Goal: Task Accomplishment & Management: Manage account settings

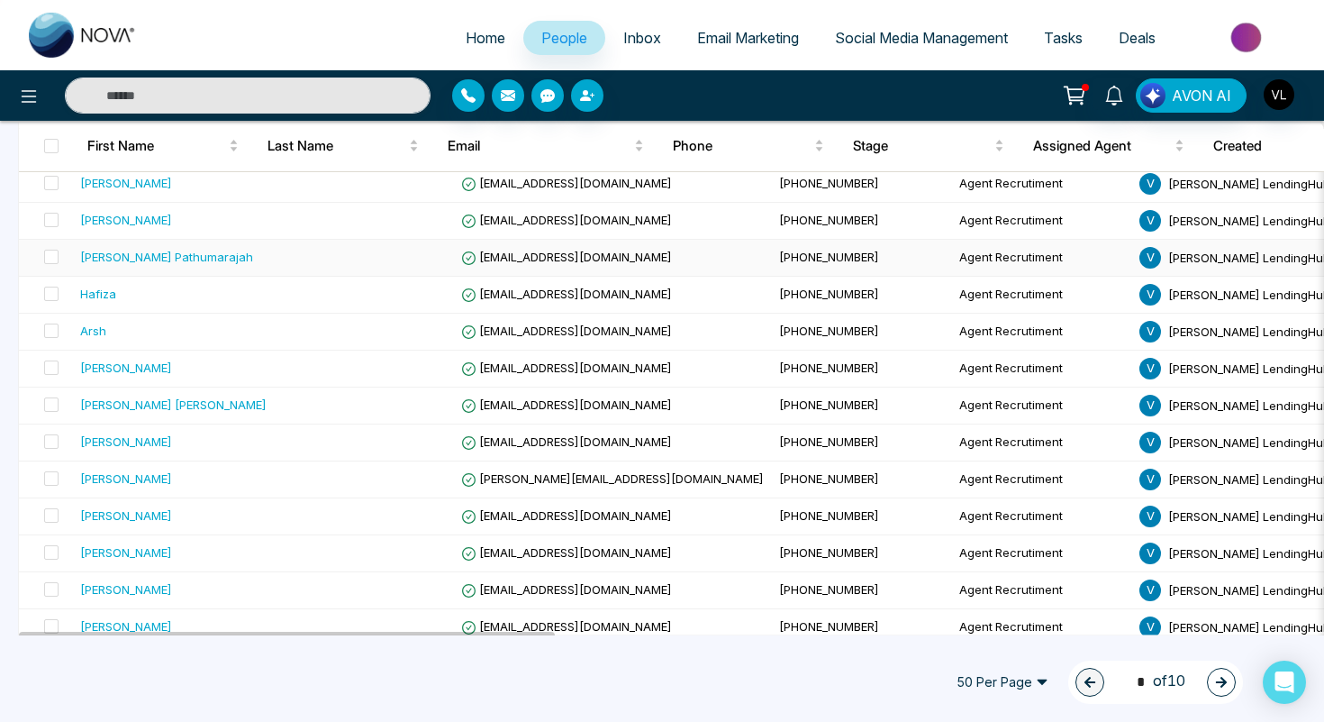
scroll to position [1580, 0]
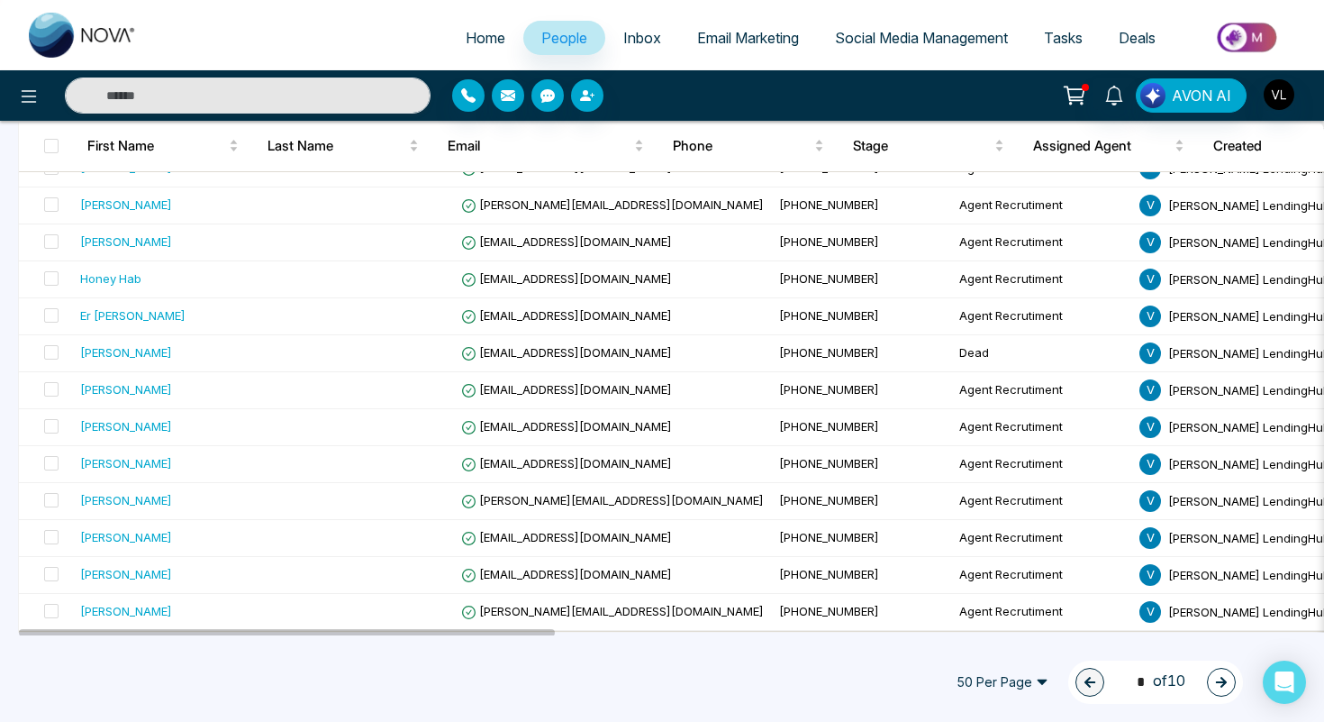
click at [1223, 685] on icon "button" at bounding box center [1221, 681] width 11 height 11
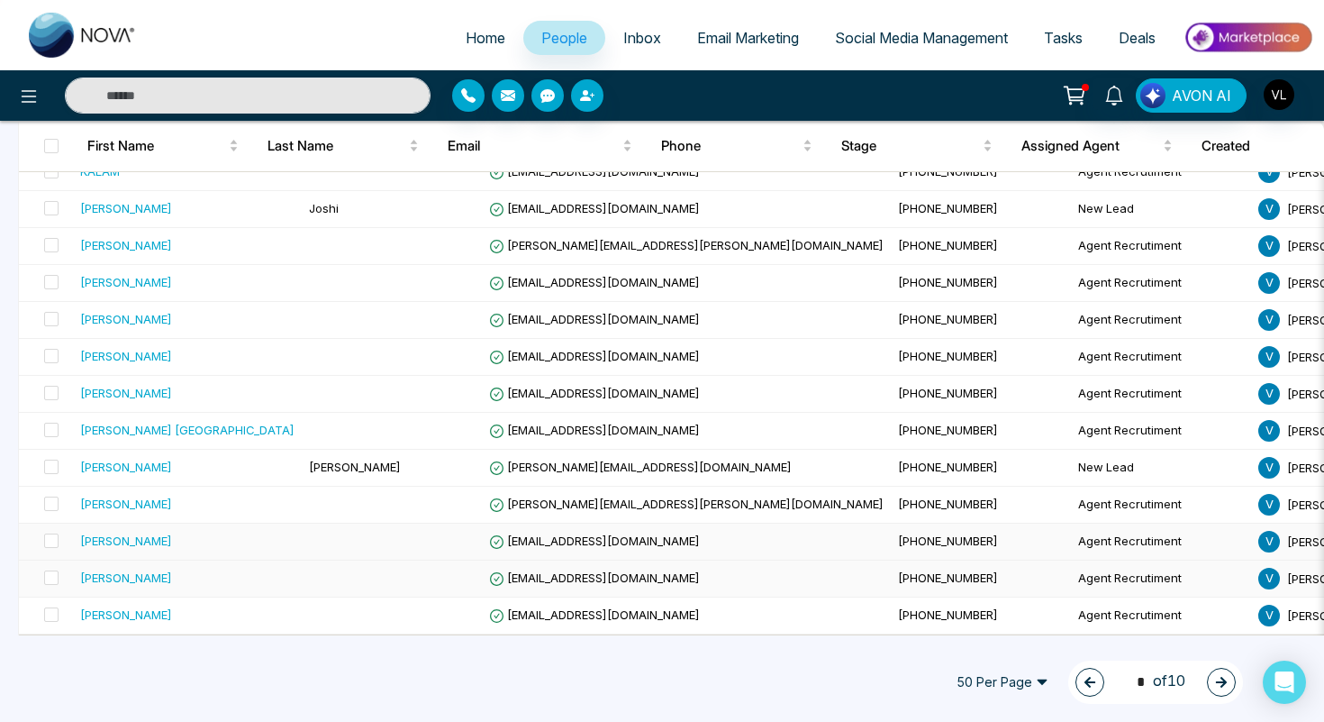
scroll to position [1575, 0]
click at [1219, 680] on icon "button" at bounding box center [1221, 682] width 13 height 13
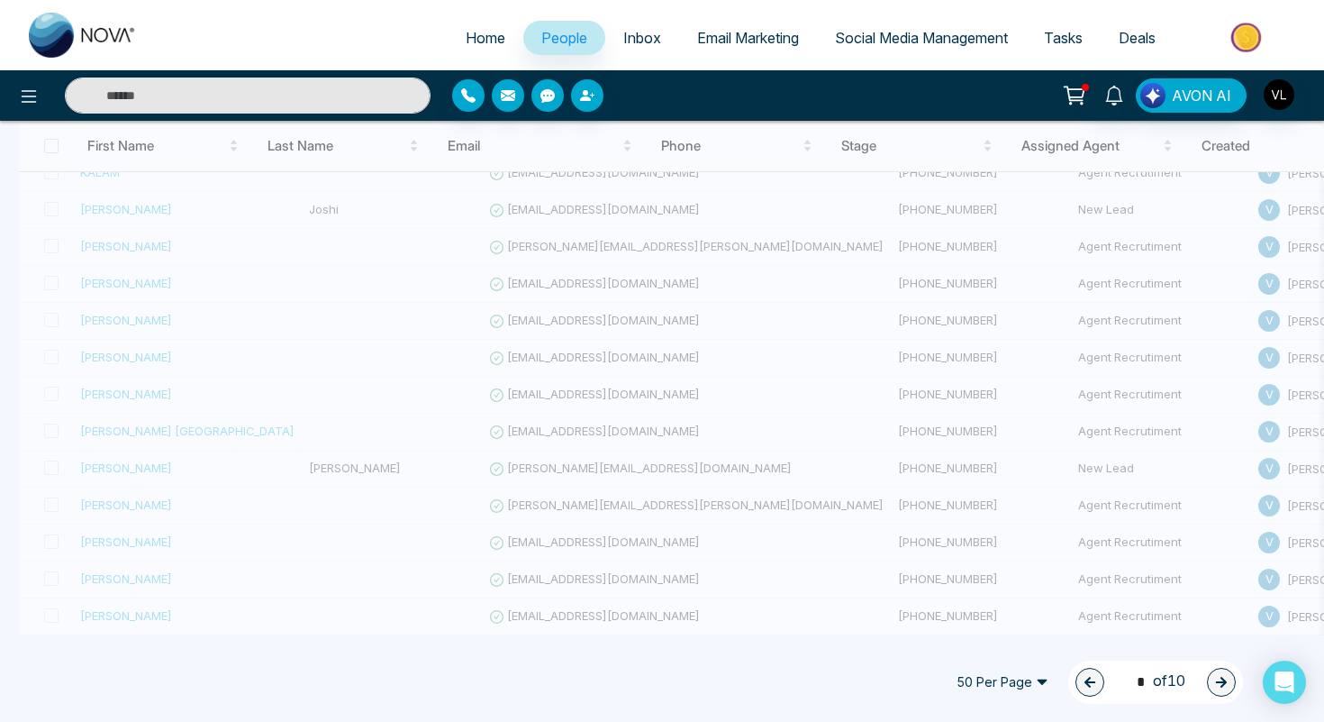
type input "*"
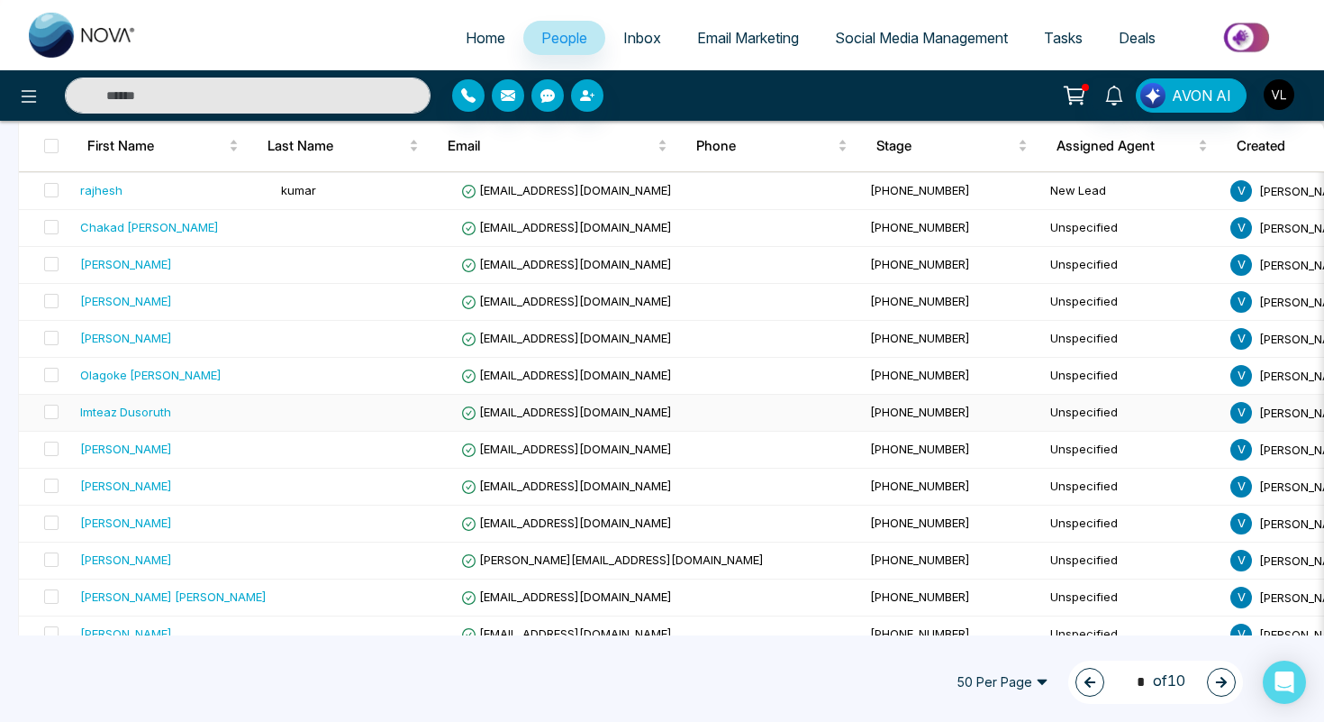
scroll to position [1334, 0]
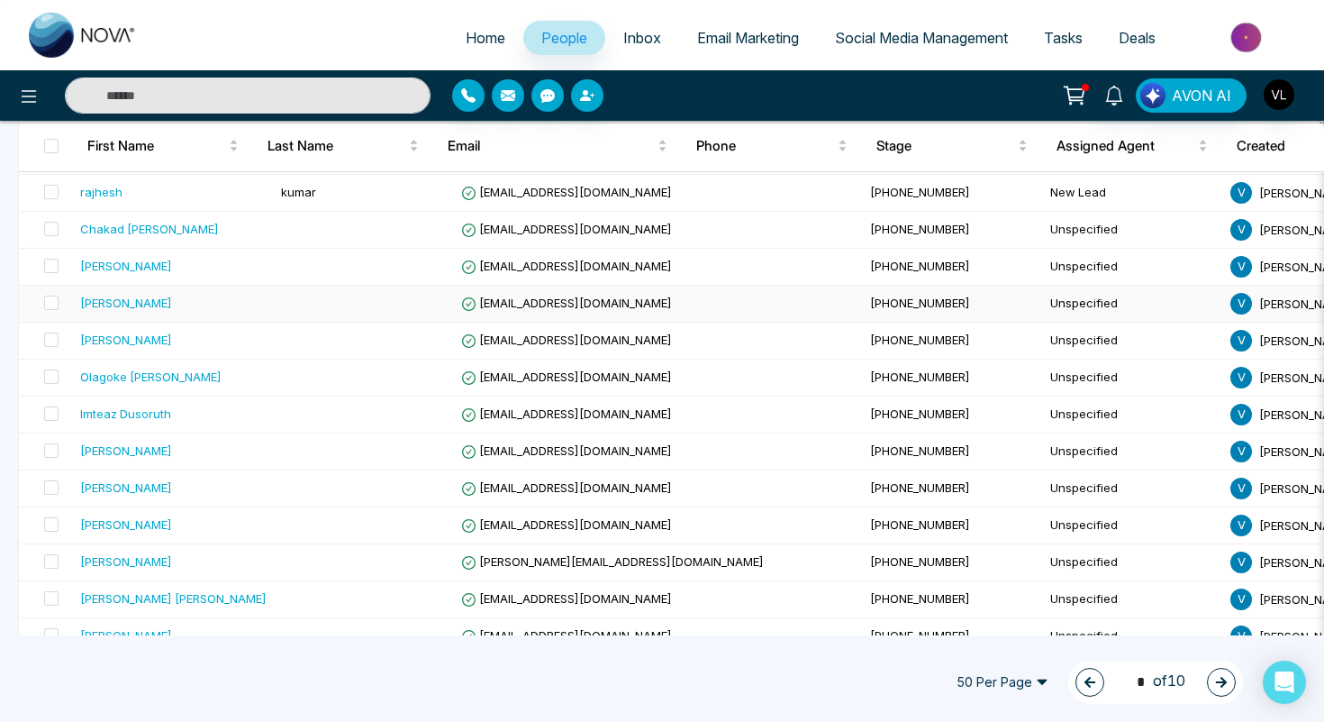
click at [172, 310] on div "[PERSON_NAME]" at bounding box center [173, 303] width 186 height 18
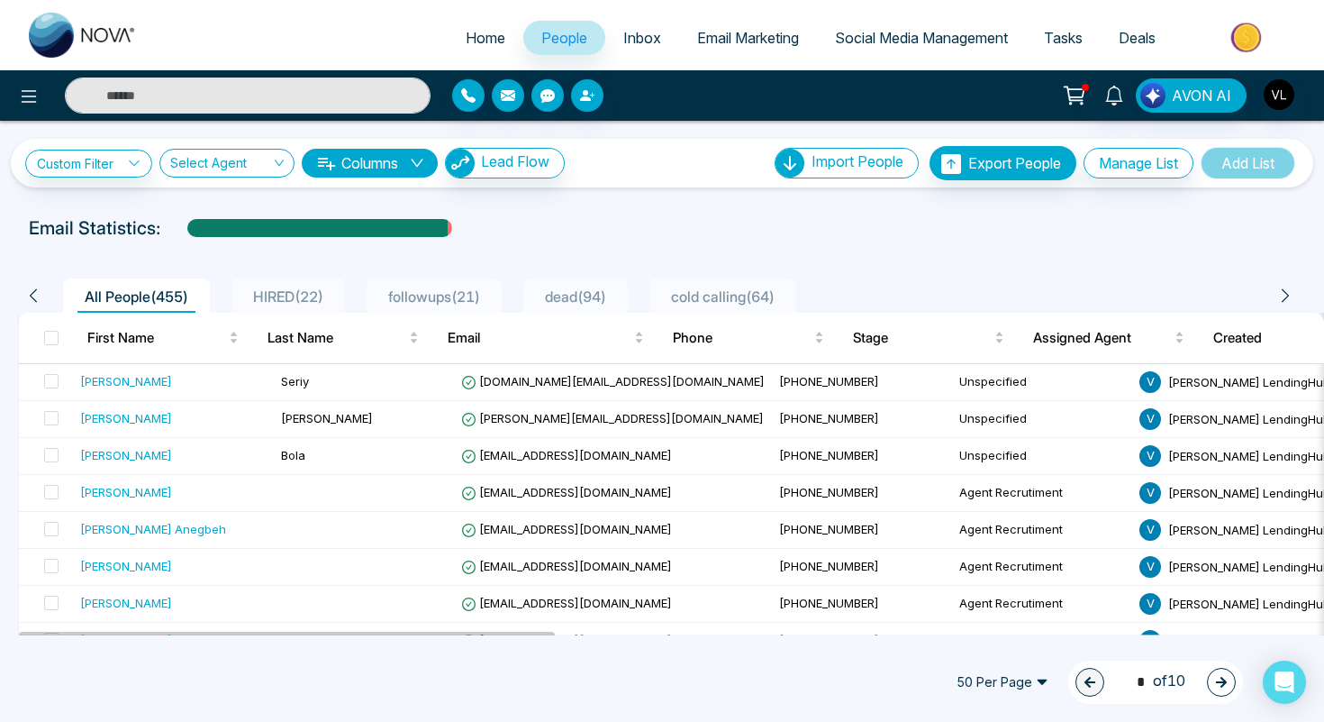
click at [1243, 686] on div "50 Per Page 1 * of 10" at bounding box center [662, 681] width 1324 height 79
click at [1218, 686] on icon "button" at bounding box center [1221, 682] width 13 height 13
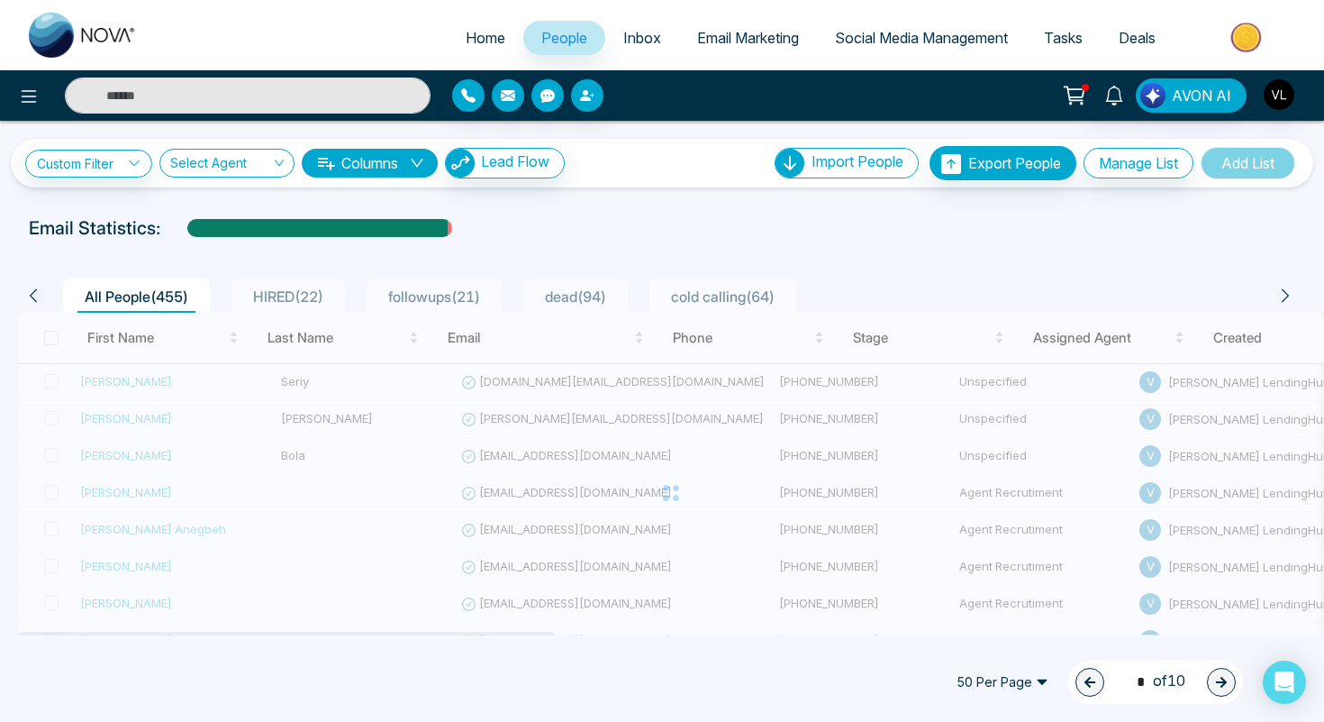
type input "*"
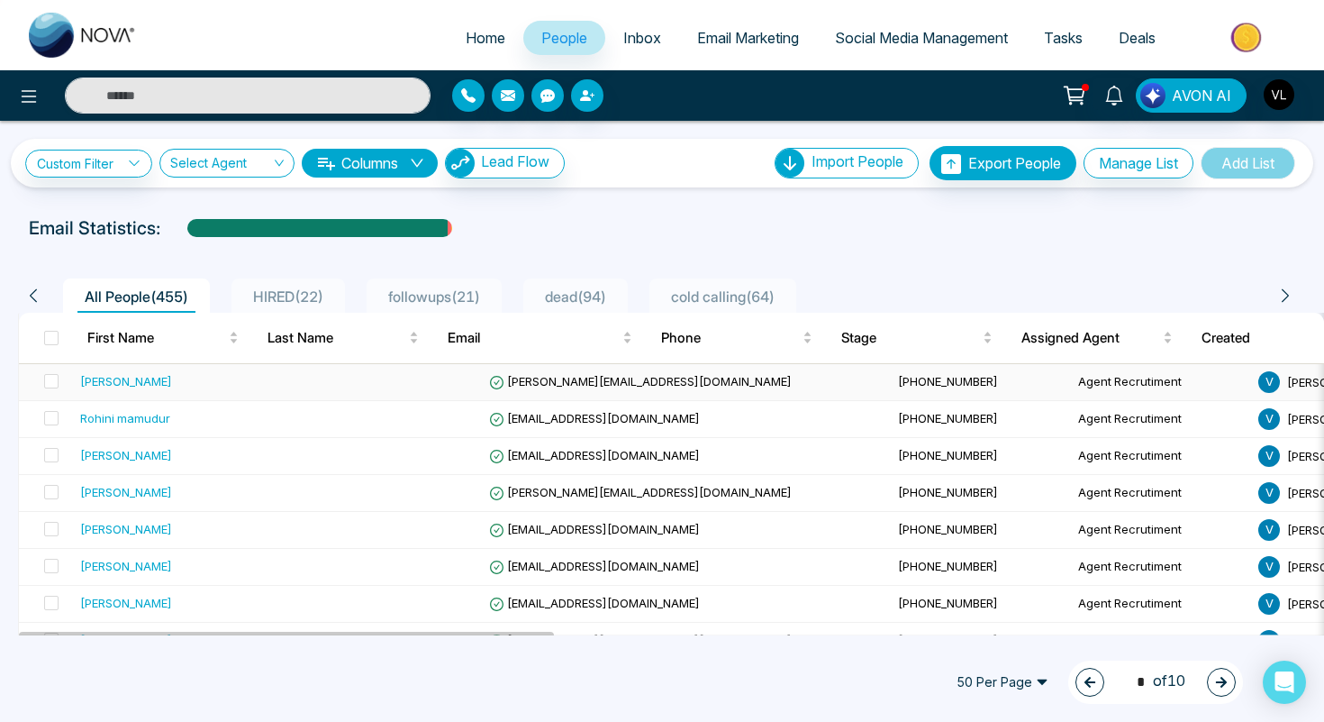
click at [891, 379] on td "[PHONE_NUMBER]" at bounding box center [981, 382] width 180 height 37
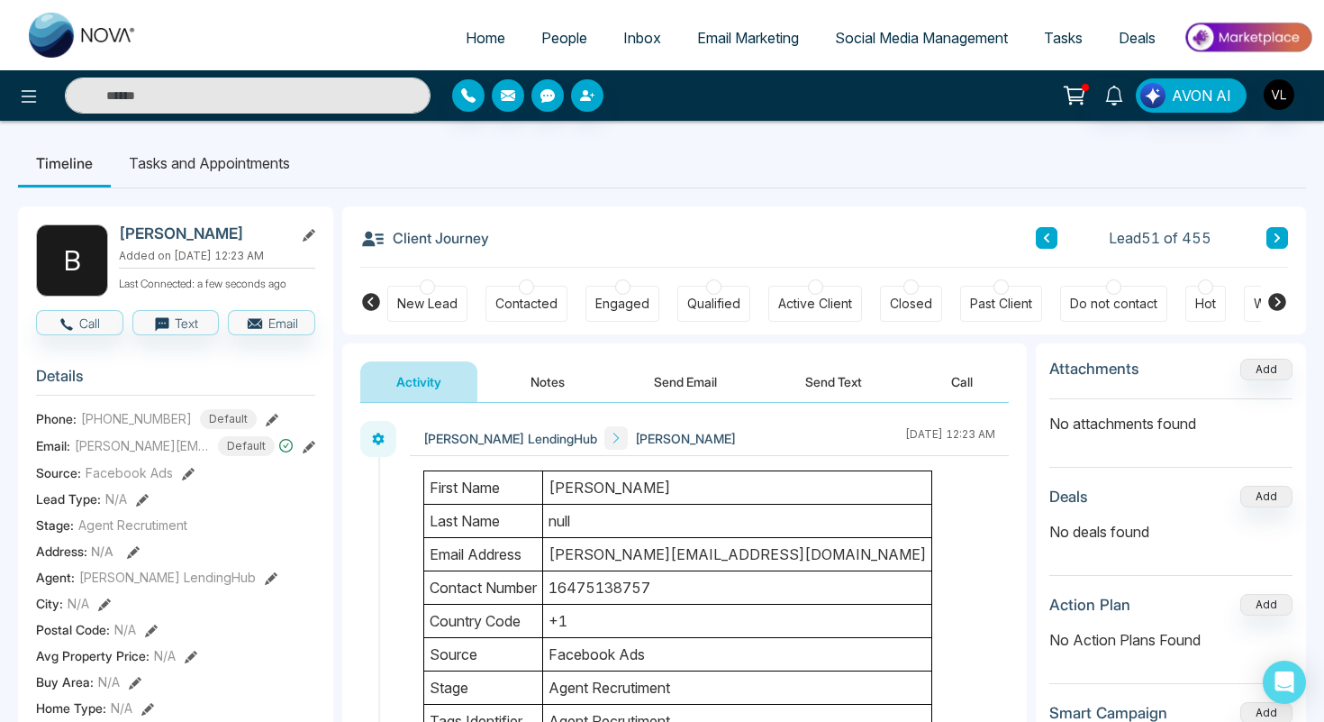
click at [547, 31] on span "People" at bounding box center [564, 38] width 46 height 18
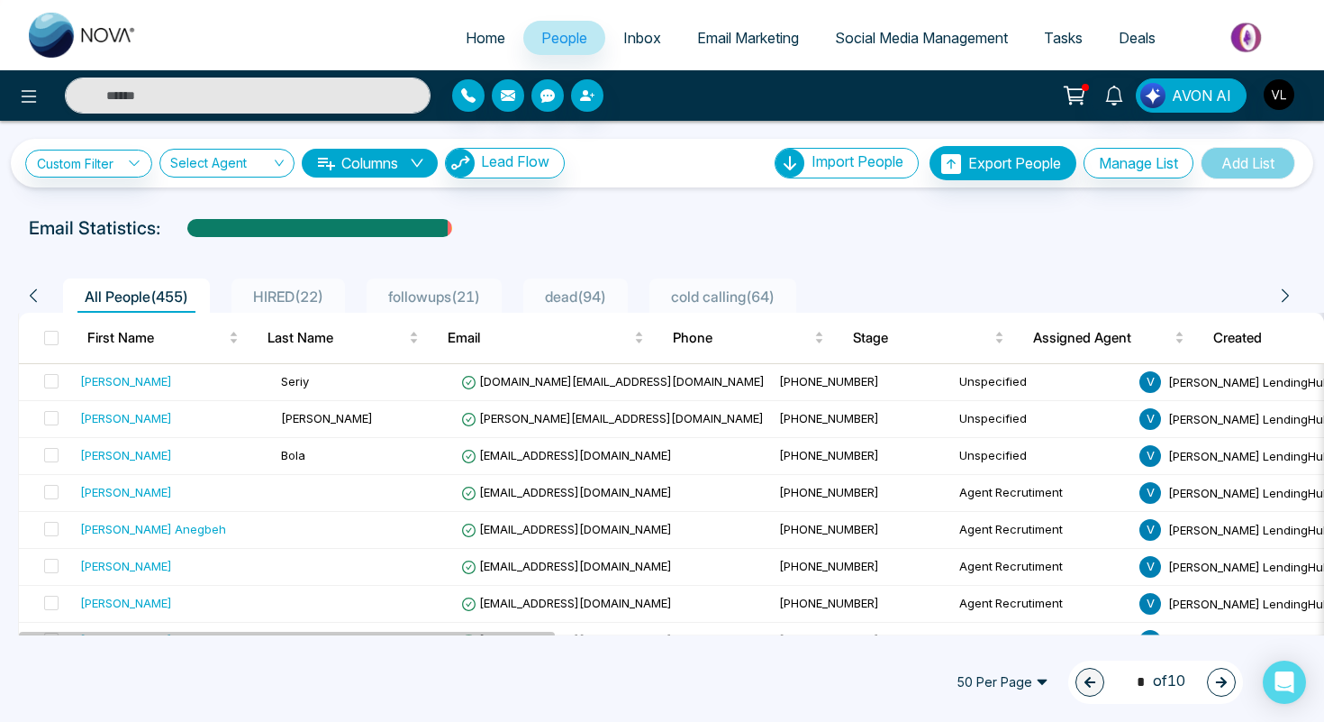
click at [1222, 680] on icon "button" at bounding box center [1221, 682] width 13 height 13
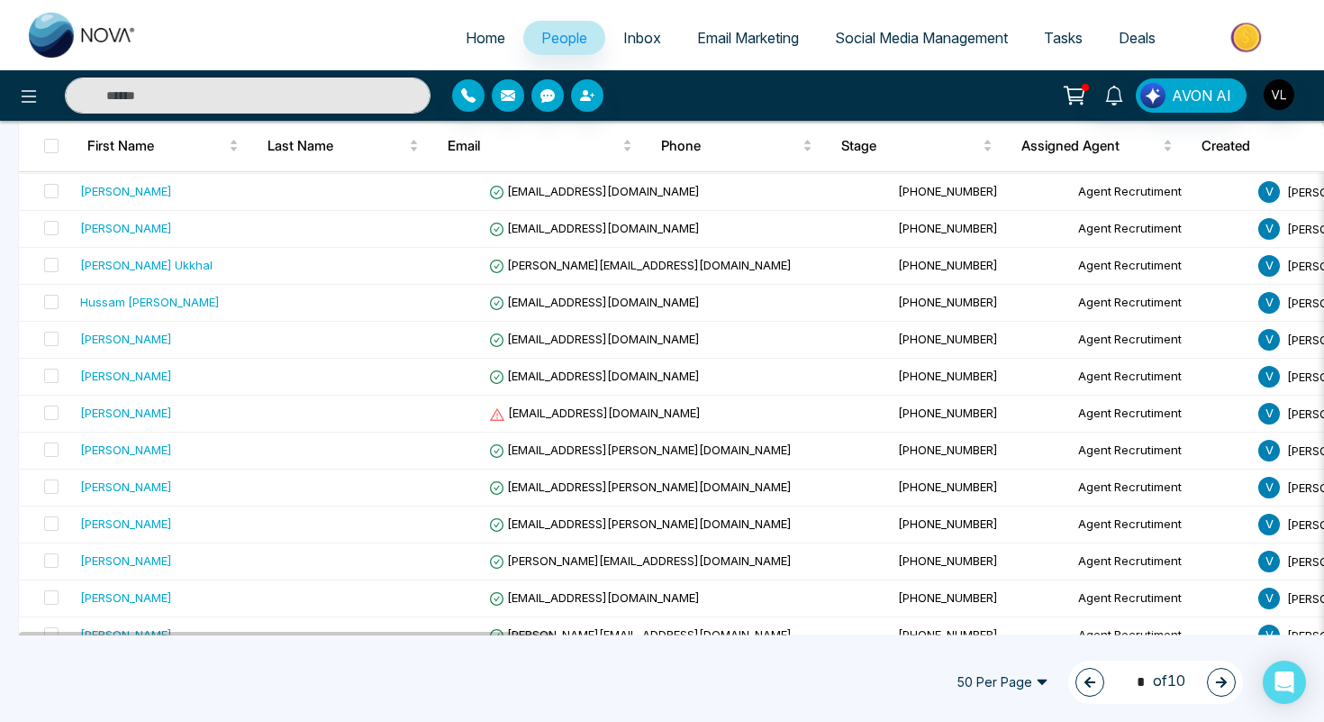
scroll to position [570, 0]
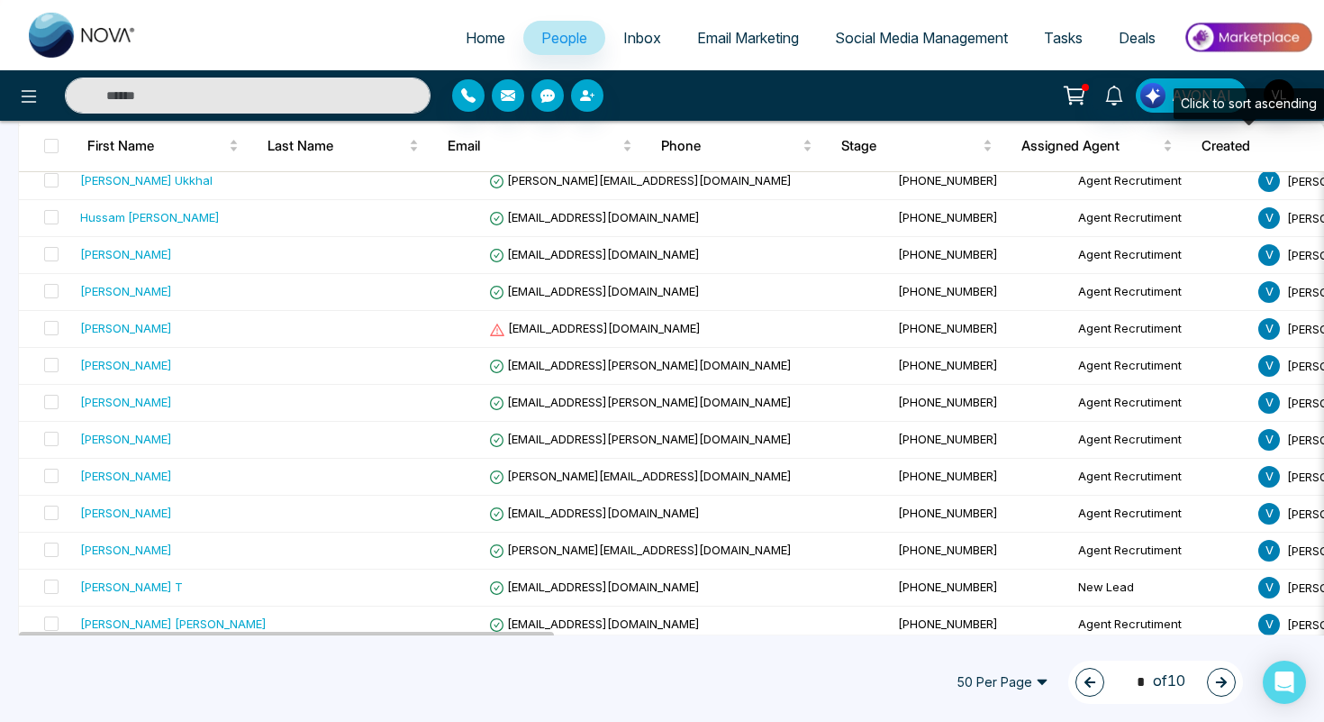
click at [1285, 105] on div "Click to sort ascending" at bounding box center [1249, 103] width 150 height 31
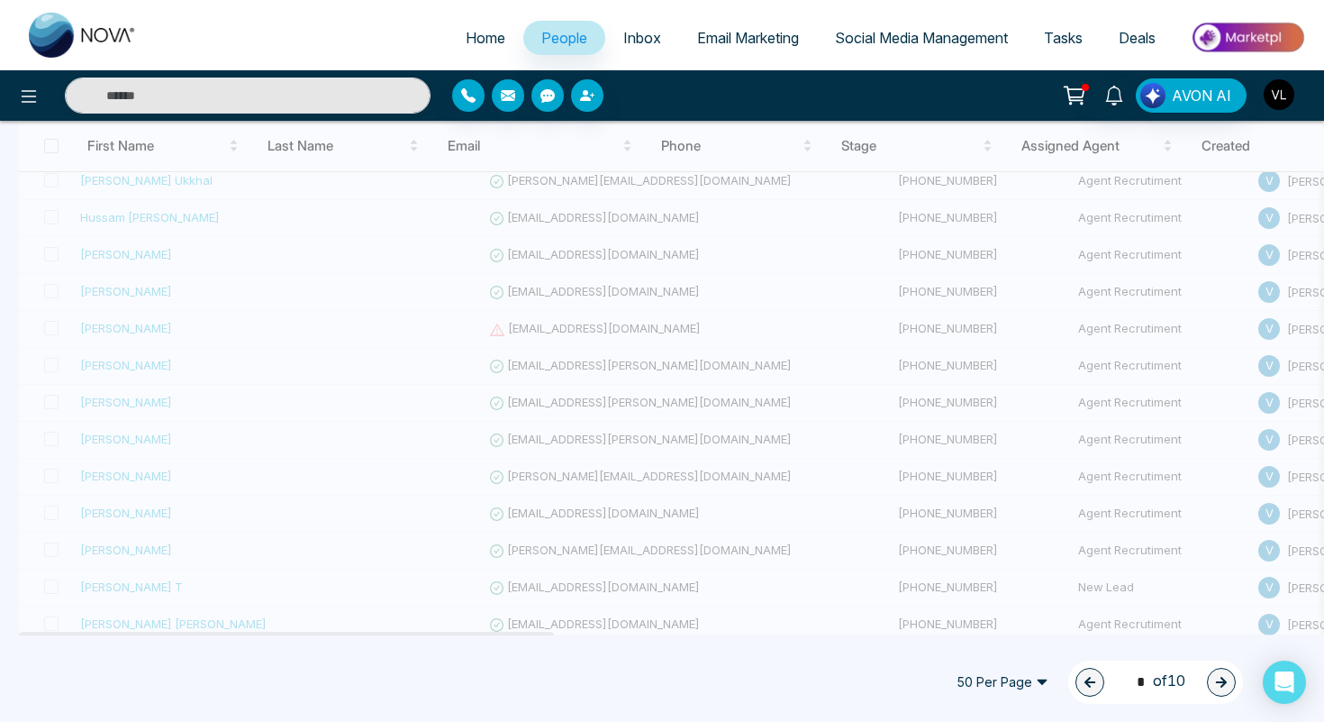
click at [1277, 85] on img "button" at bounding box center [1279, 94] width 31 height 31
type input "*"
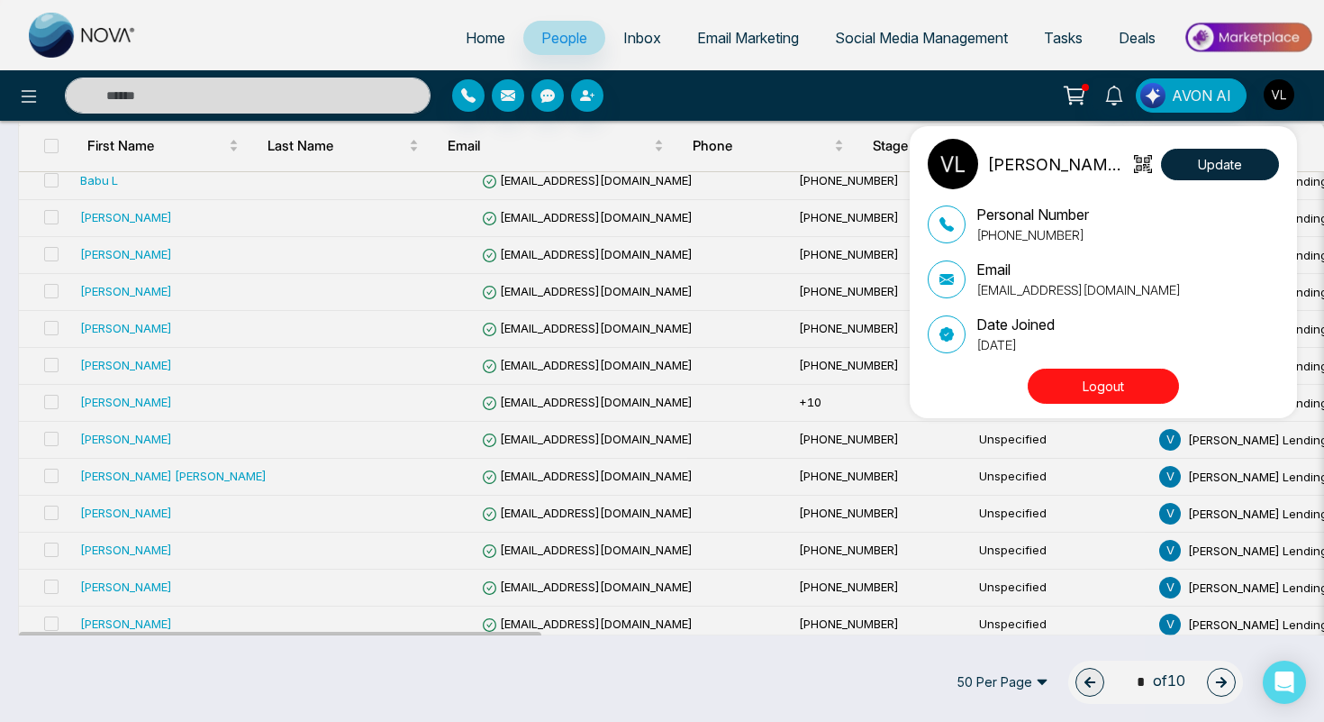
click at [1126, 376] on button "Logout" at bounding box center [1103, 385] width 151 height 35
